Goal: Task Accomplishment & Management: Use online tool/utility

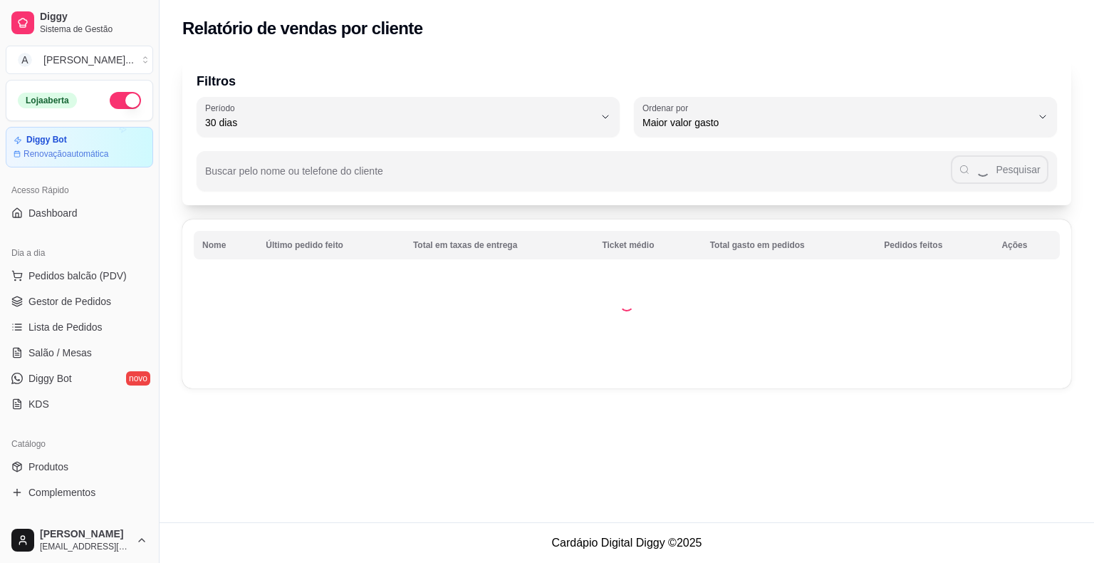
select select "30"
select select "HIGHEST_TOTAL_SPENT_WITH_ORDERS"
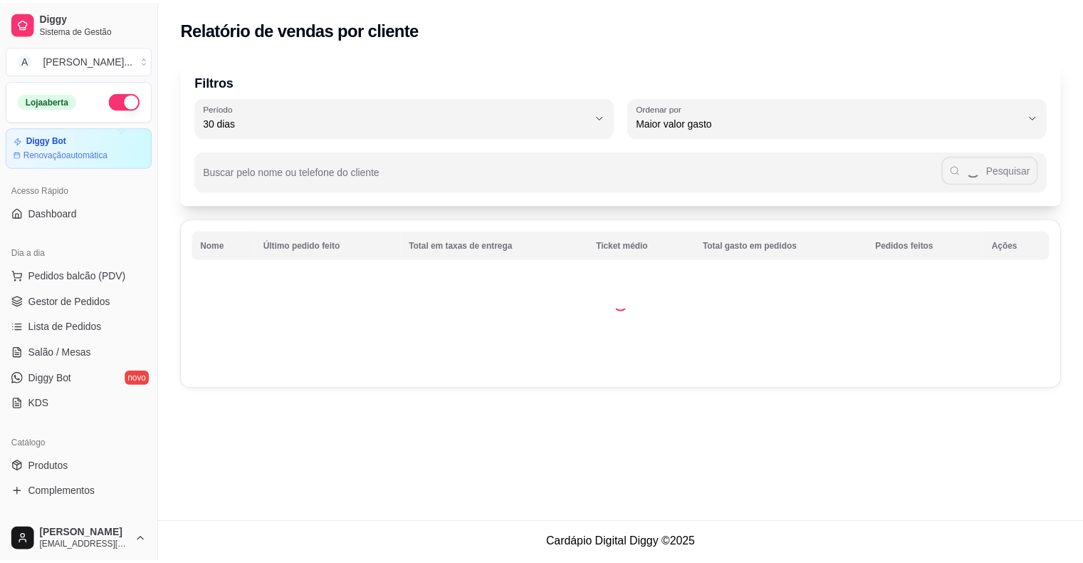
scroll to position [214, 0]
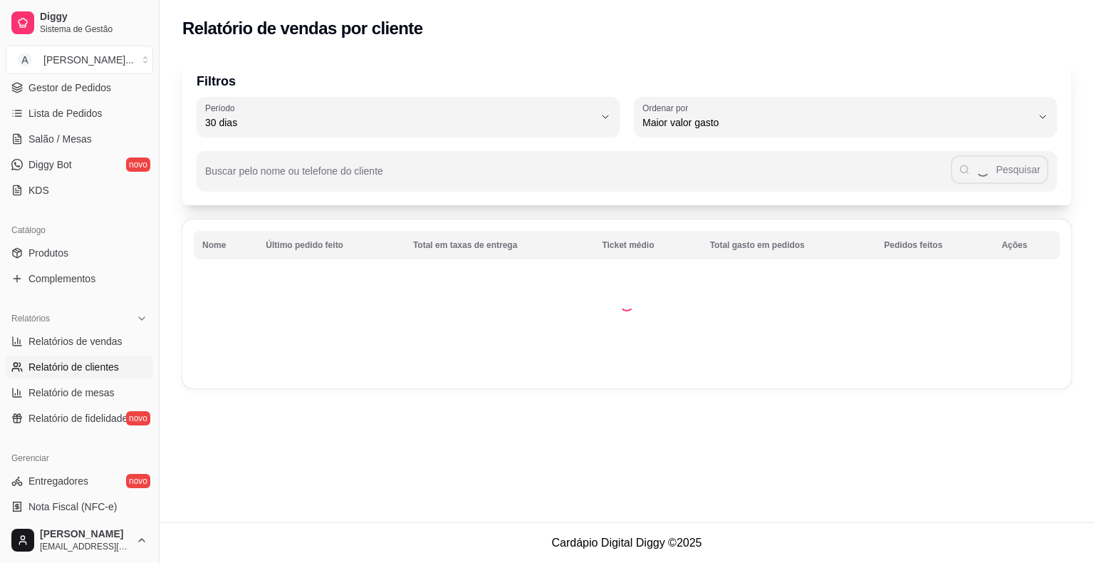
click at [96, 341] on span "Relatórios de vendas" at bounding box center [75, 341] width 94 height 14
select select "ALL"
select select "0"
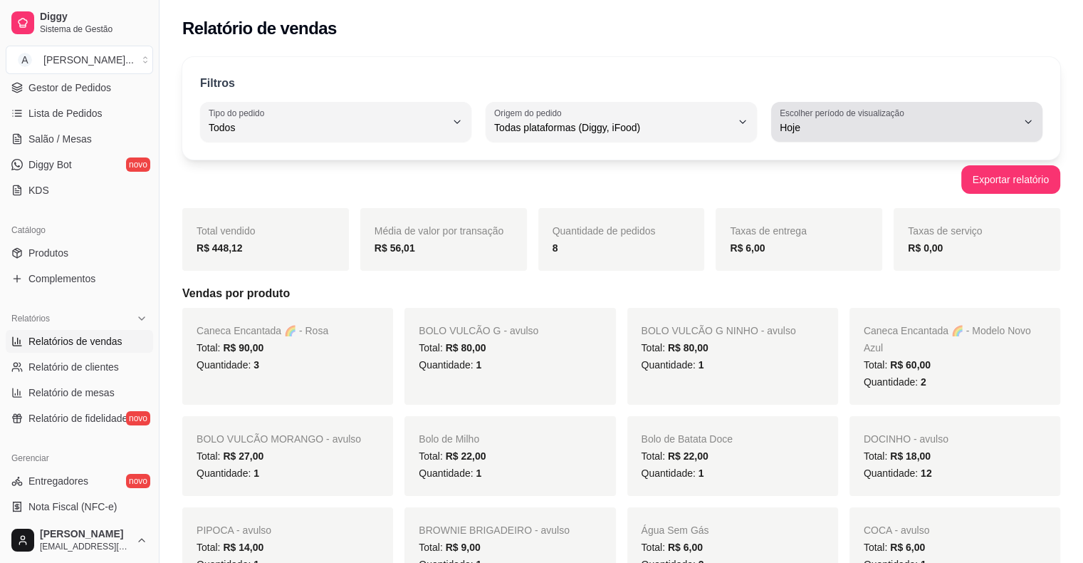
click at [833, 128] on span "Hoje" at bounding box center [898, 127] width 237 height 14
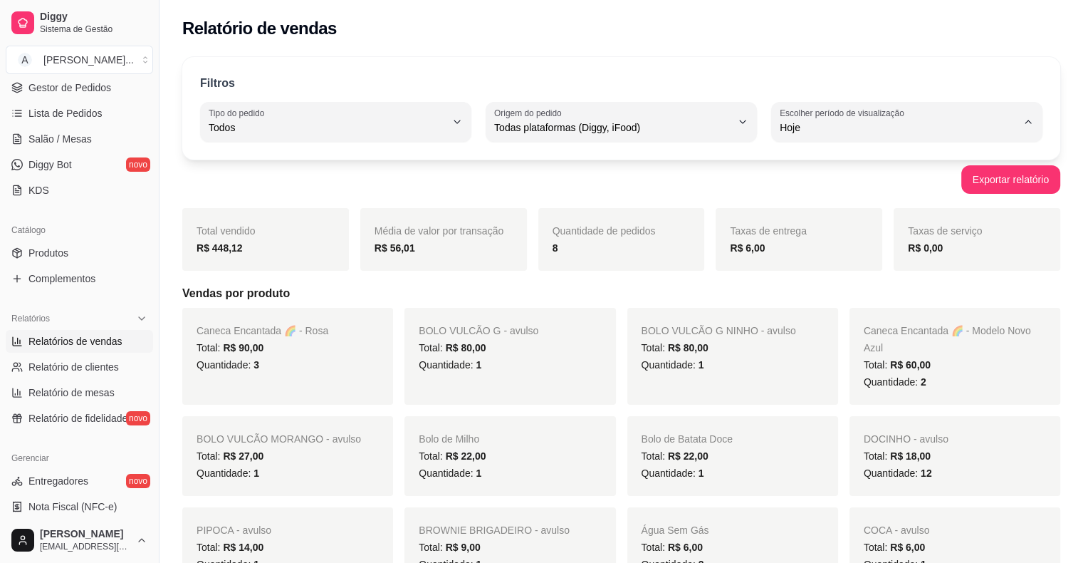
click at [811, 232] on span "15 dias" at bounding box center [900, 231] width 225 height 14
type input "15"
select select "15"
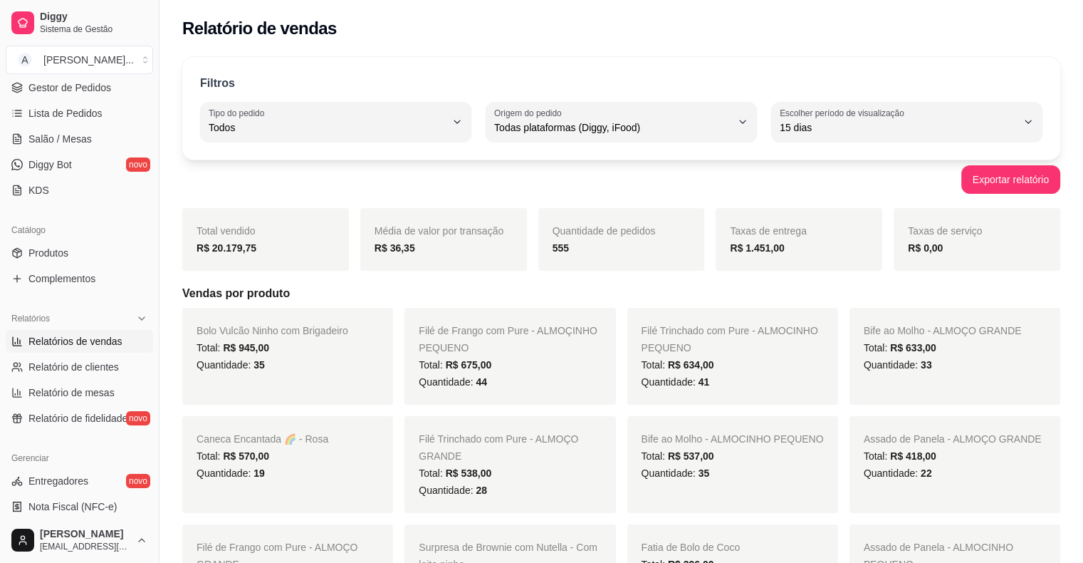
click at [520, 320] on div "Filé de Frango com Pure - ALMOÇINHO PEQUENO Total: R$ 675,00 Quantidade: 44" at bounding box center [510, 356] width 211 height 97
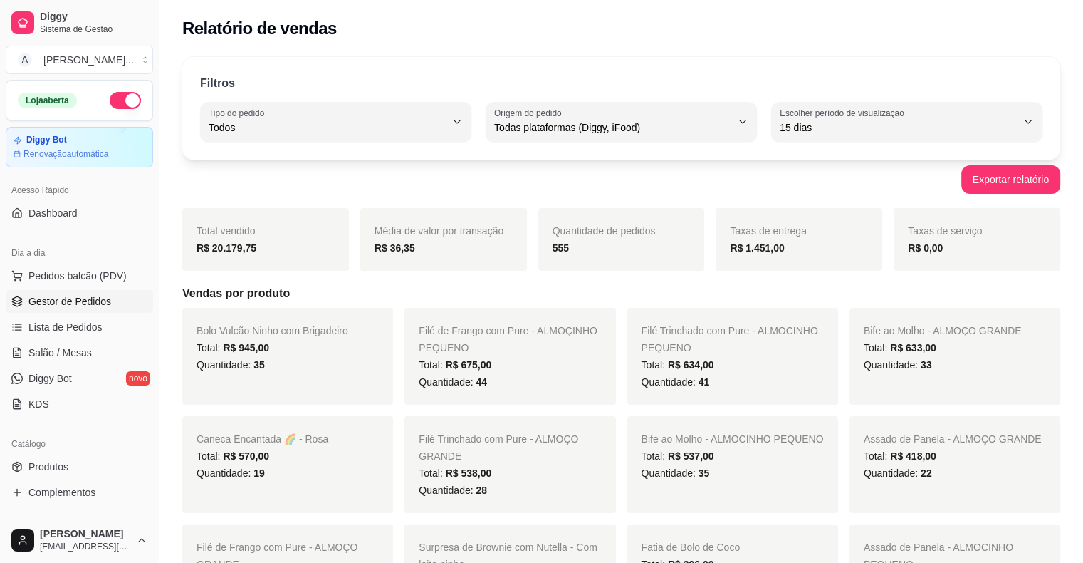
click at [58, 298] on span "Gestor de Pedidos" at bounding box center [69, 301] width 83 height 14
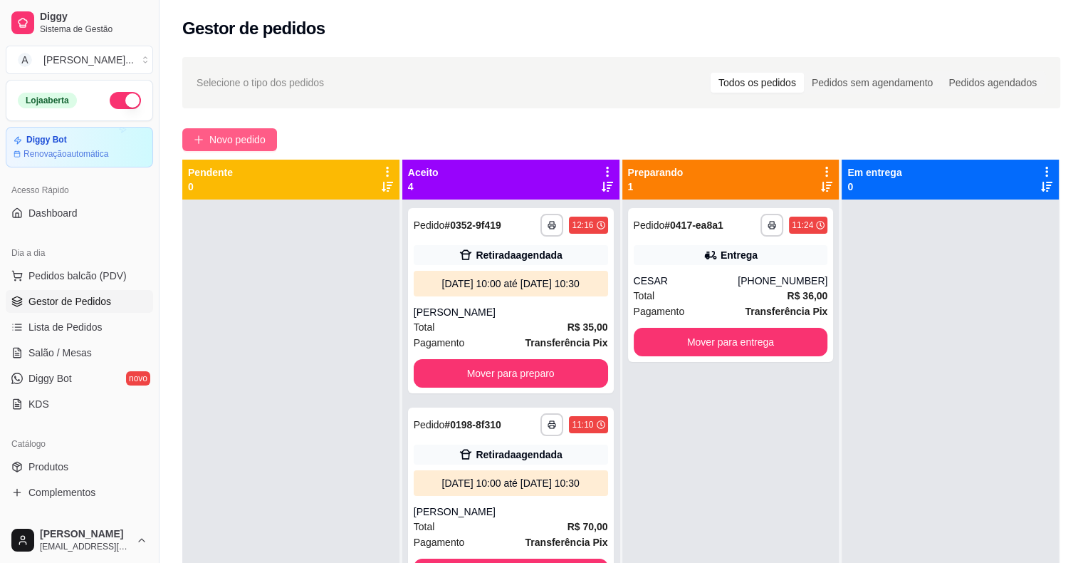
click at [229, 138] on span "Novo pedido" at bounding box center [237, 140] width 56 height 16
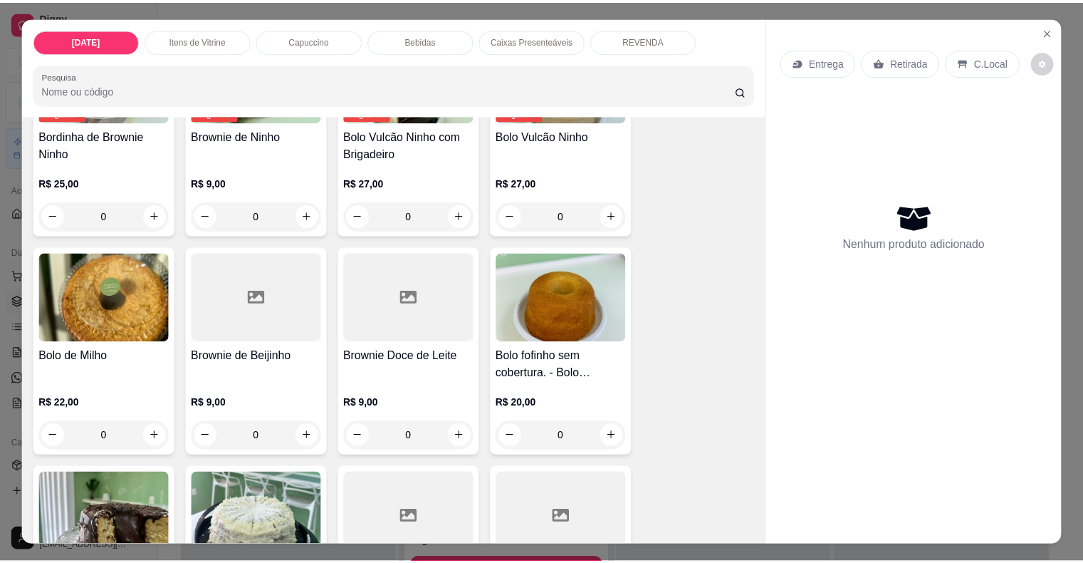
scroll to position [641, 0]
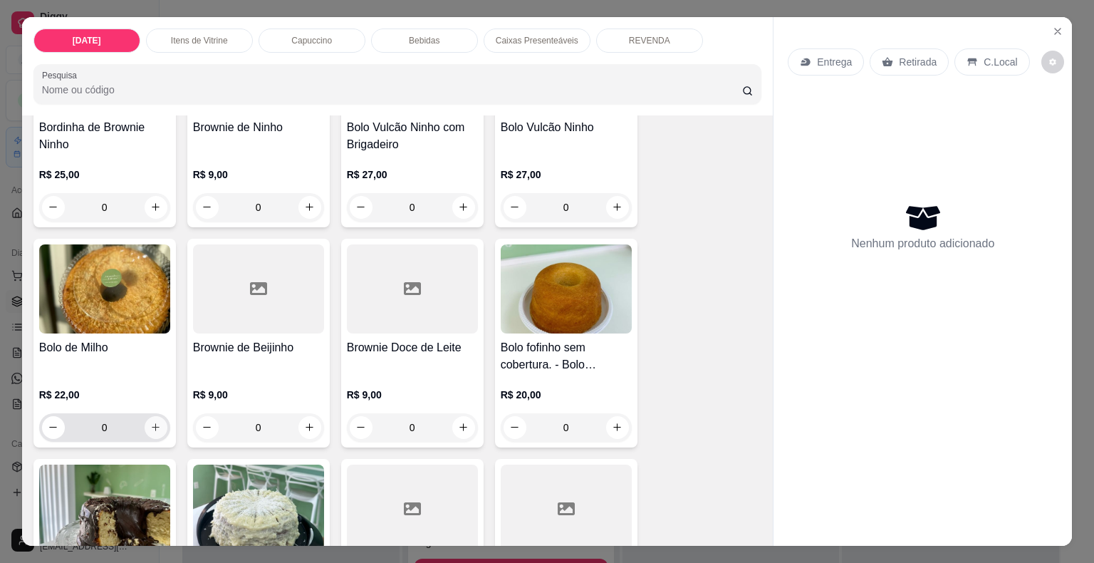
click at [151, 422] on icon "increase-product-quantity" at bounding box center [155, 427] width 11 height 11
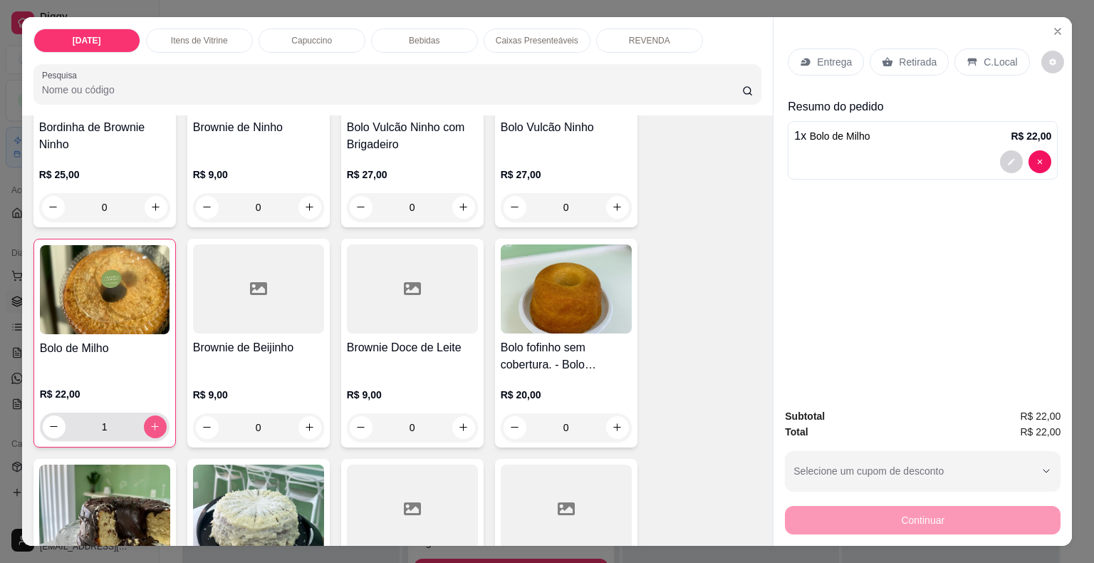
click at [151, 421] on icon "increase-product-quantity" at bounding box center [155, 426] width 11 height 11
type input "2"
click at [899, 55] on p "Retirada" at bounding box center [918, 62] width 38 height 14
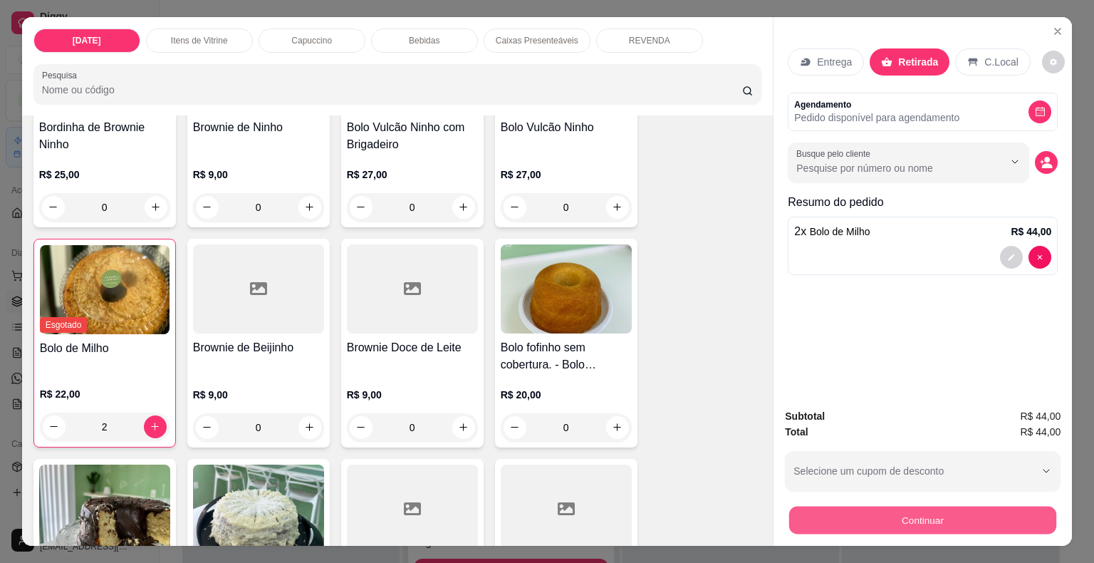
click at [1032, 524] on button "Continuar" at bounding box center [922, 520] width 267 height 28
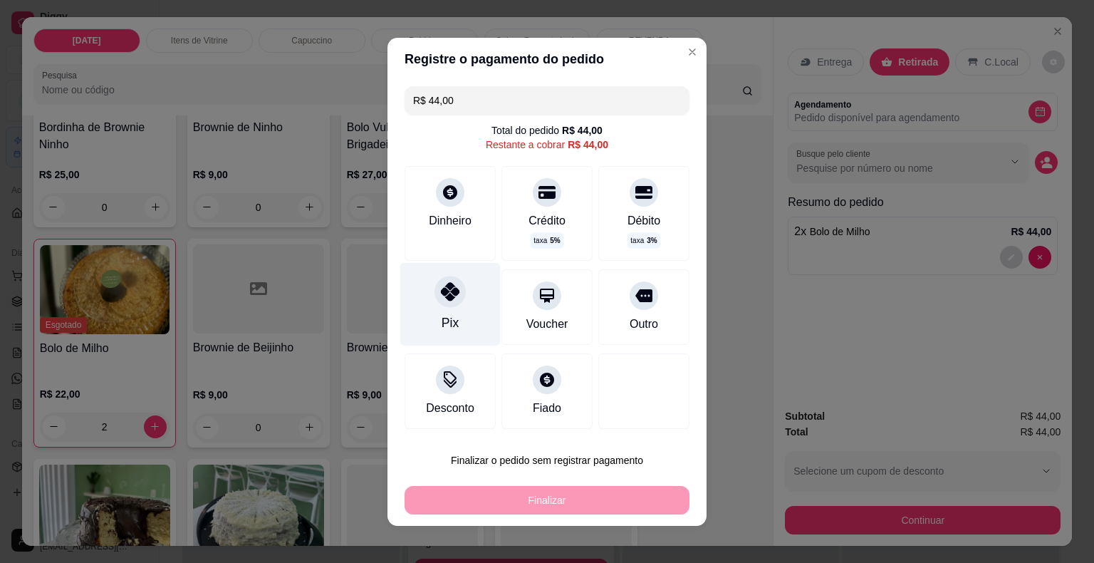
click at [450, 298] on icon at bounding box center [450, 291] width 19 height 19
type input "R$ 0,00"
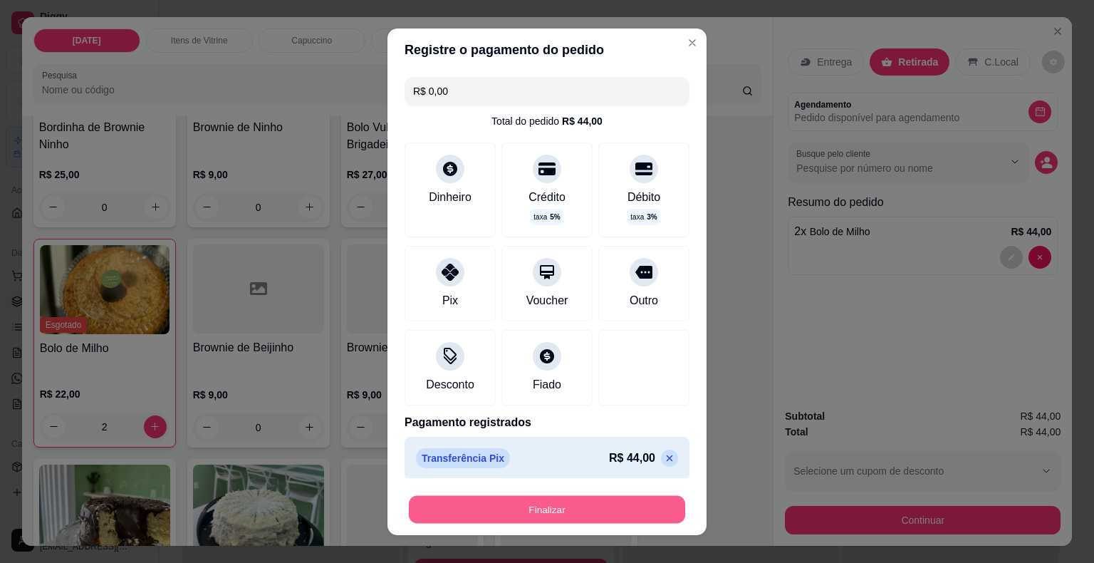
click at [568, 511] on button "Finalizar" at bounding box center [547, 509] width 276 height 28
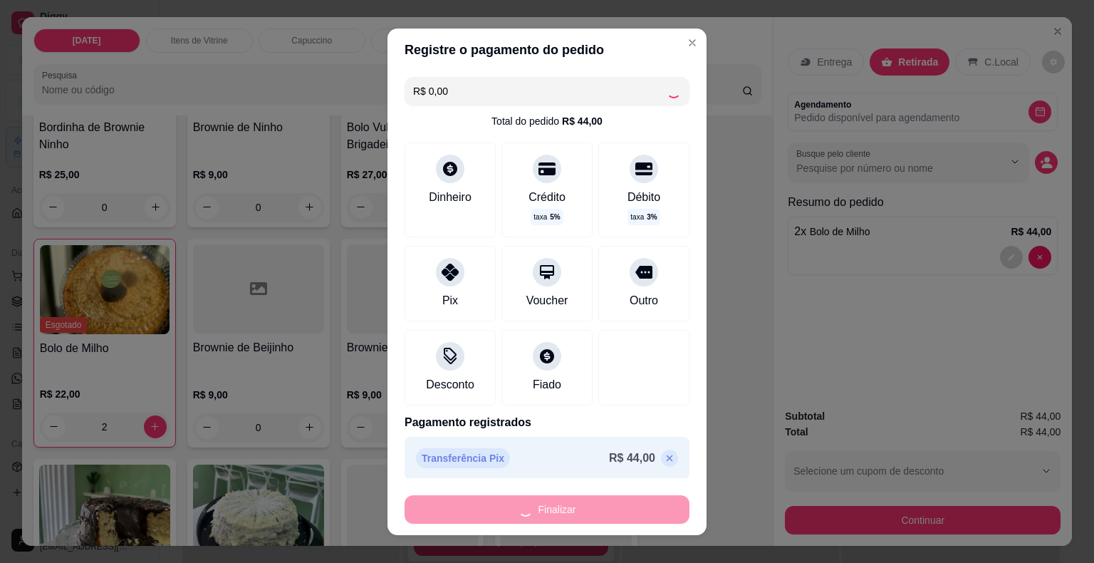
type input "0"
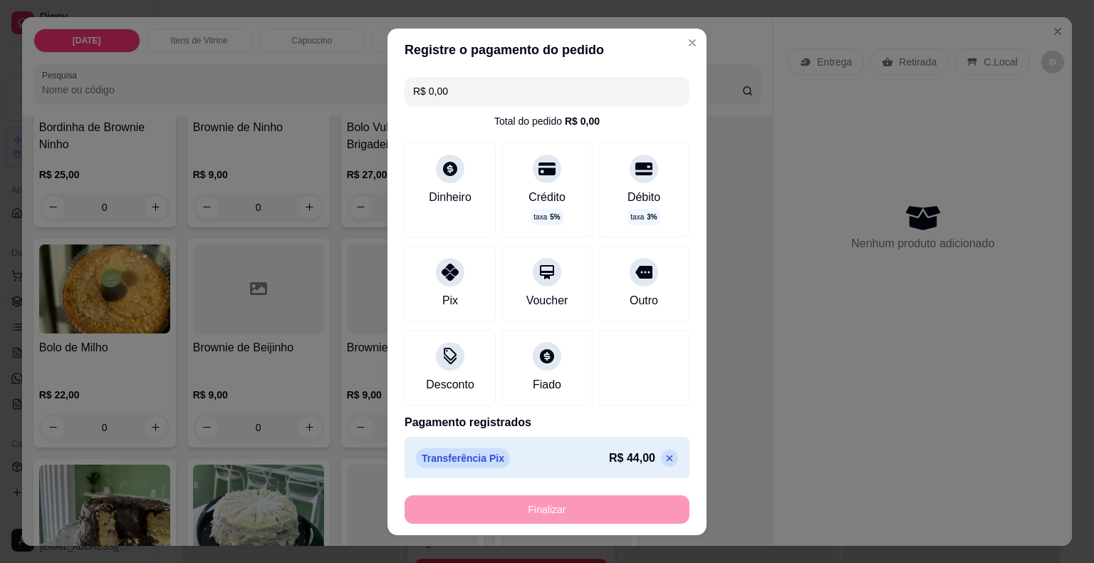
type input "-R$ 44,00"
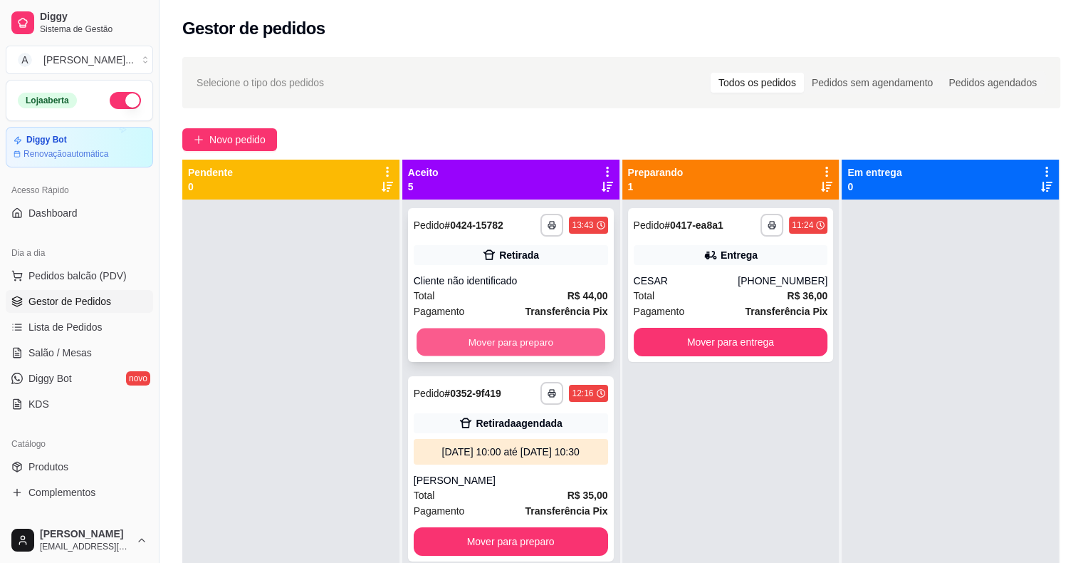
click at [490, 331] on button "Mover para preparo" at bounding box center [511, 342] width 189 height 28
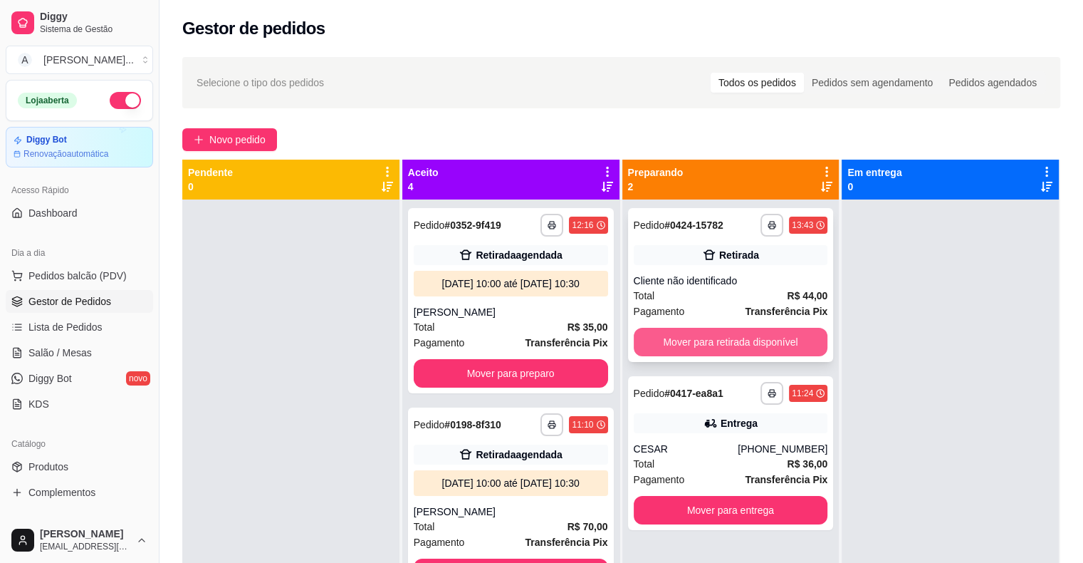
click at [780, 334] on button "Mover para retirada disponível" at bounding box center [731, 342] width 194 height 28
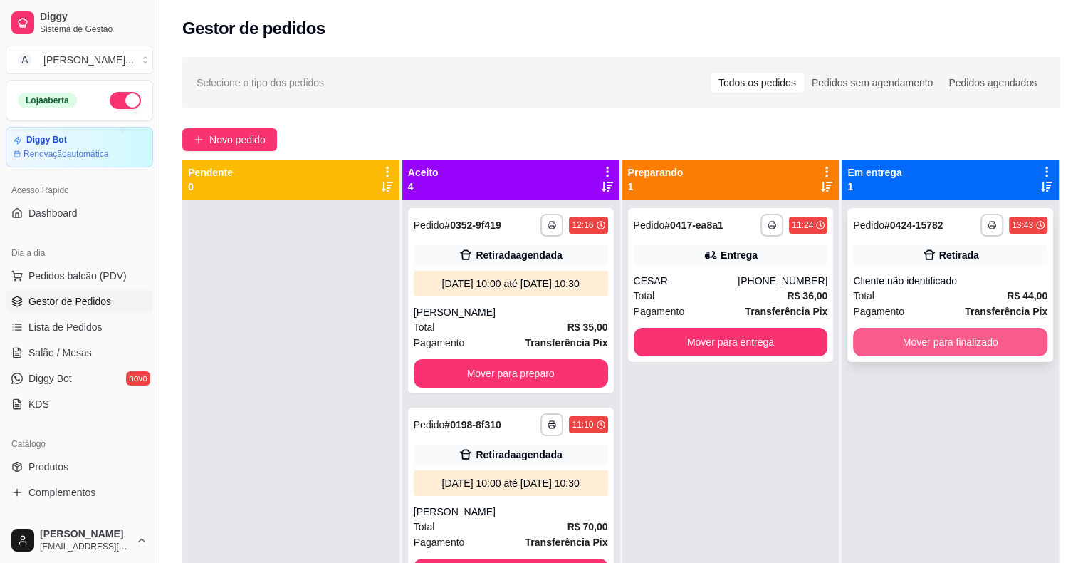
click at [950, 341] on button "Mover para finalizado" at bounding box center [950, 342] width 194 height 28
